Goal: Use online tool/utility: Utilize a website feature to perform a specific function

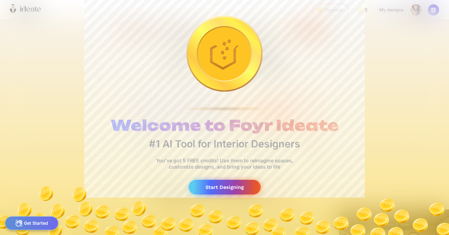
click at [231, 185] on div "Start Designing" at bounding box center [225, 187] width 72 height 15
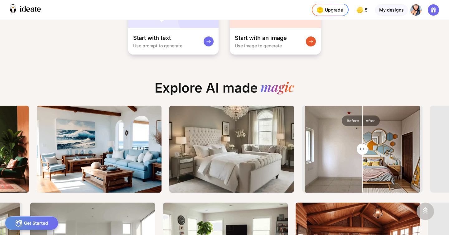
click at [35, 226] on div "Get Started" at bounding box center [31, 223] width 53 height 14
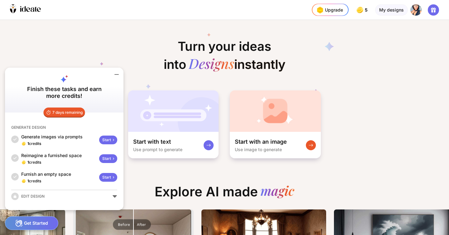
click at [433, 13] on div at bounding box center [433, 9] width 11 height 11
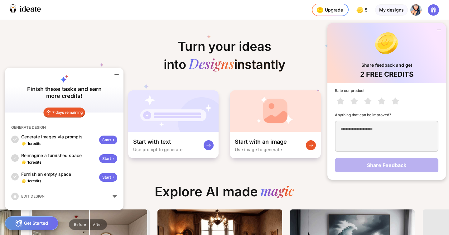
click at [129, 42] on icon at bounding box center [224, 64] width 249 height 75
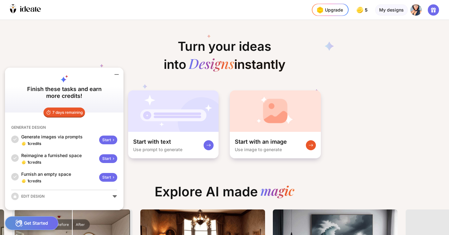
click at [119, 75] on icon at bounding box center [116, 74] width 7 height 7
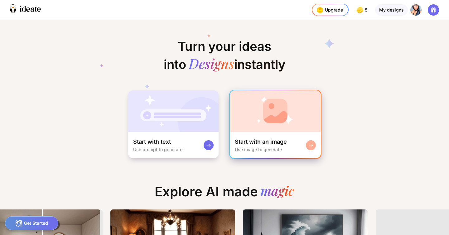
click at [287, 143] on div "Start with an image Use image to generate" at bounding box center [275, 145] width 91 height 27
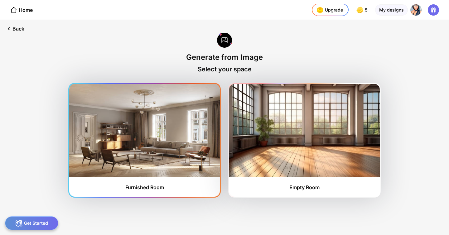
click at [148, 131] on img at bounding box center [144, 131] width 151 height 94
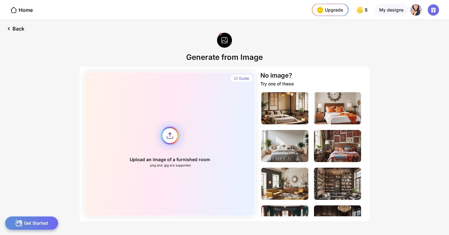
click at [170, 136] on div "Upload an image of a furnished room .png and .jpg are supported" at bounding box center [170, 144] width 171 height 145
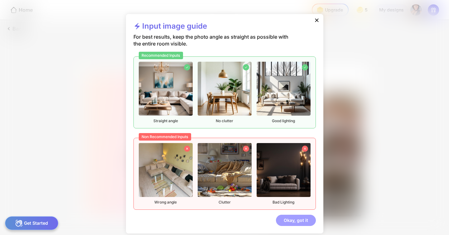
click at [297, 222] on div "Okay, got it" at bounding box center [296, 220] width 40 height 11
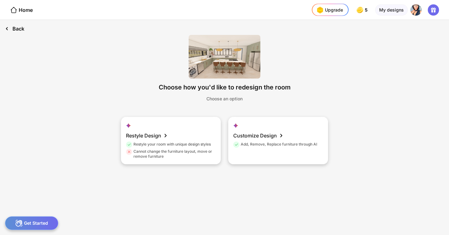
click at [18, 31] on div "Back" at bounding box center [14, 28] width 29 height 17
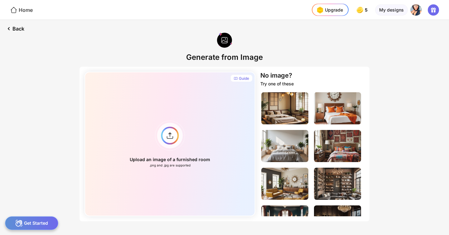
click at [24, 11] on div "Home" at bounding box center [21, 9] width 23 height 7
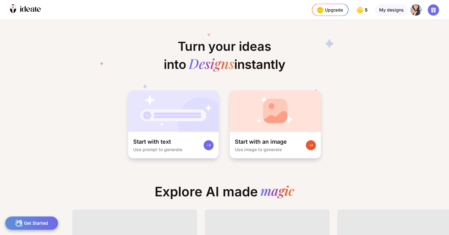
scroll to position [0, 0]
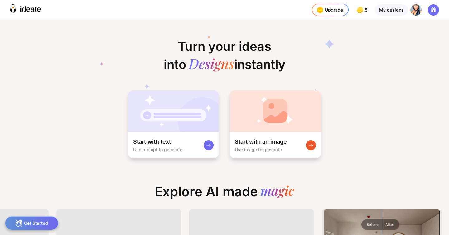
click at [24, 11] on icon at bounding box center [25, 9] width 31 height 10
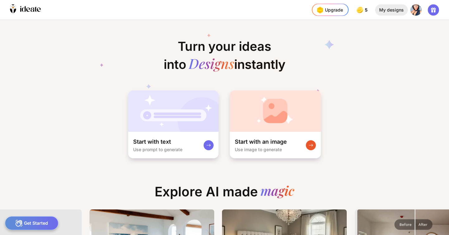
click at [393, 10] on div "My designs" at bounding box center [391, 9] width 33 height 11
